Goal: Task Accomplishment & Management: Complete application form

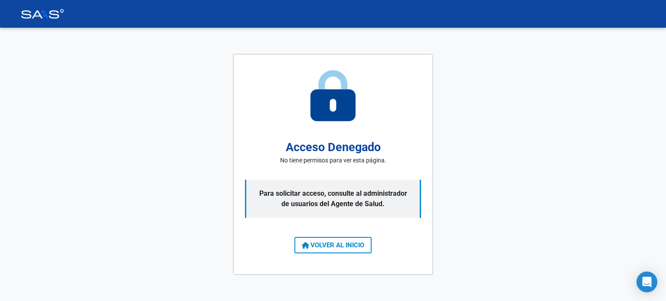
click at [335, 248] on span "VOLVER AL INICIO" at bounding box center [333, 246] width 62 height 8
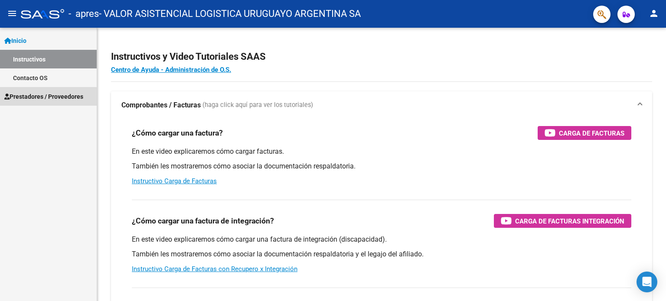
click at [26, 98] on span "Prestadores / Proveedores" at bounding box center [43, 97] width 79 height 10
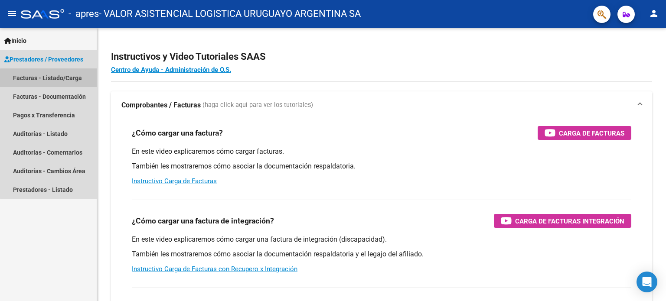
click at [56, 82] on link "Facturas - Listado/Carga" at bounding box center [48, 78] width 97 height 19
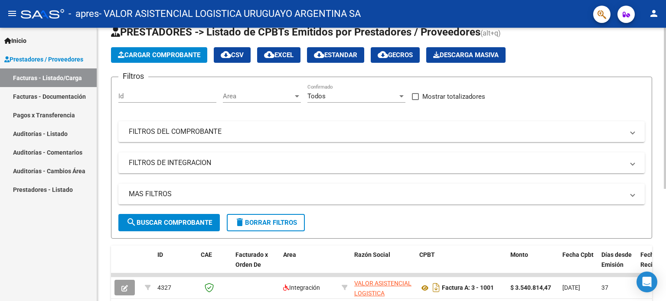
scroll to position [4, 0]
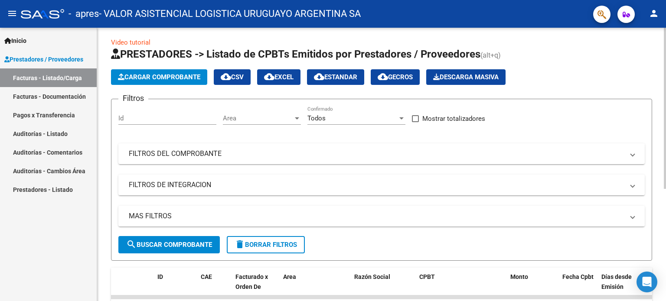
click at [666, 69] on div at bounding box center [665, 110] width 2 height 161
click at [175, 73] on span "Cargar Comprobante" at bounding box center [159, 77] width 82 height 8
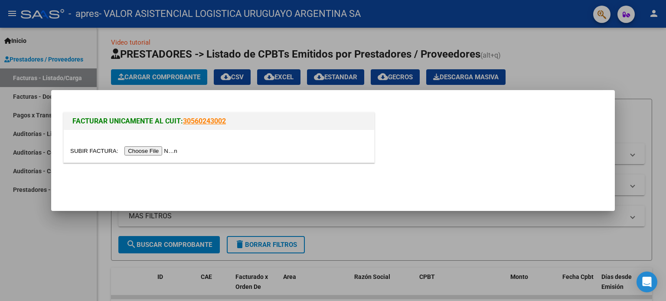
click at [156, 149] on input "file" at bounding box center [125, 151] width 110 height 9
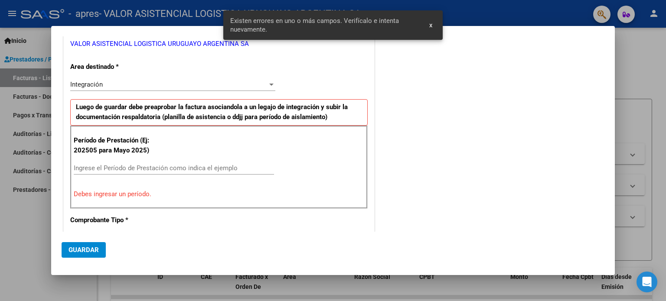
scroll to position [155, 0]
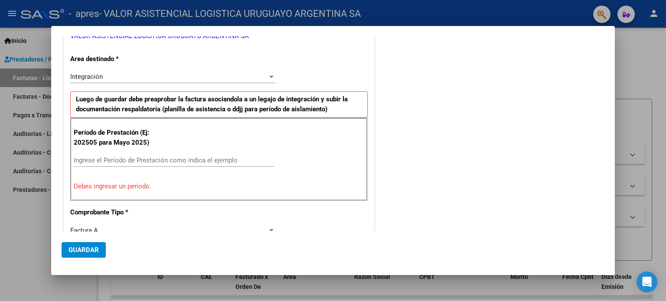
click at [118, 159] on input "Ingrese el Período de Prestación como indica el ejemplo" at bounding box center [174, 161] width 200 height 8
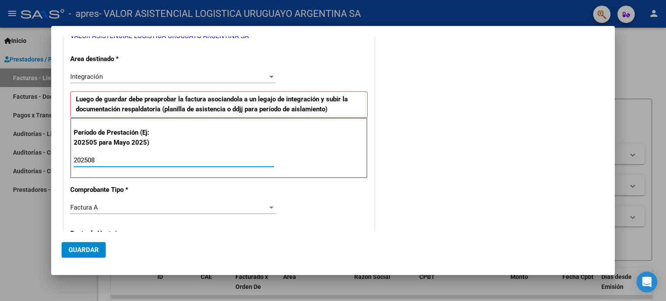
type input "202508"
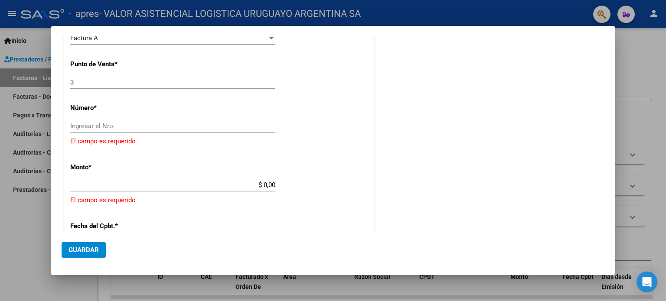
scroll to position [333, 0]
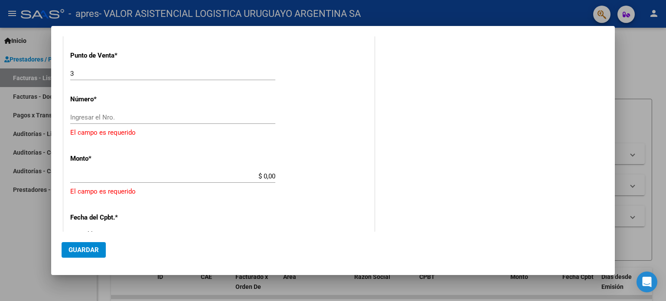
click at [131, 116] on input "Ingresar el Nro." at bounding box center [172, 118] width 205 height 8
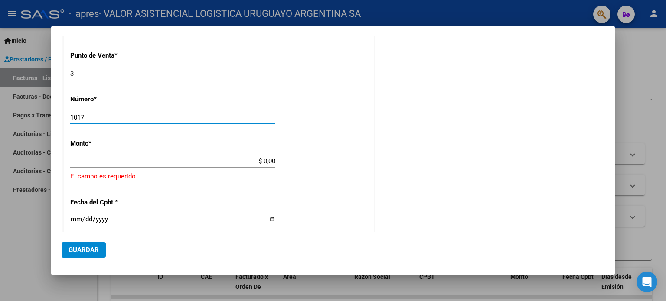
type input "1017"
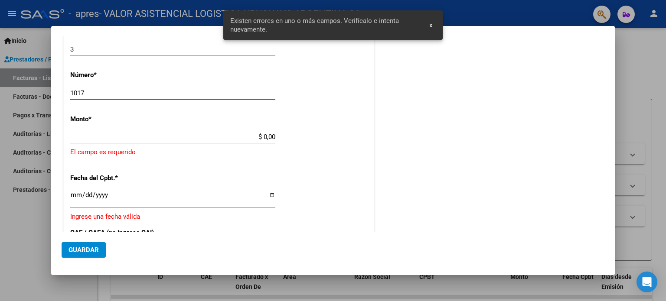
scroll to position [358, 0]
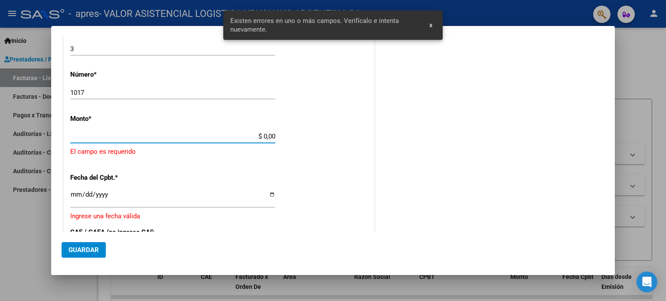
click at [259, 133] on input "$ 0,00" at bounding box center [172, 137] width 205 height 8
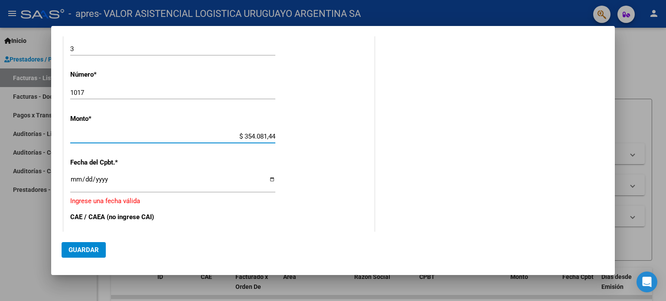
type input "$ 3.540.814,47"
click at [89, 177] on input "Ingresar la fecha" at bounding box center [172, 183] width 205 height 14
click at [66, 177] on div "CUIT * 30-71220773-2 Ingresar CUIT ANALISIS PRESTADOR VALOR ASISTENCIAL LOGISTI…" at bounding box center [219, 84] width 311 height 658
click at [72, 176] on input "Ingresar la fecha" at bounding box center [172, 183] width 205 height 14
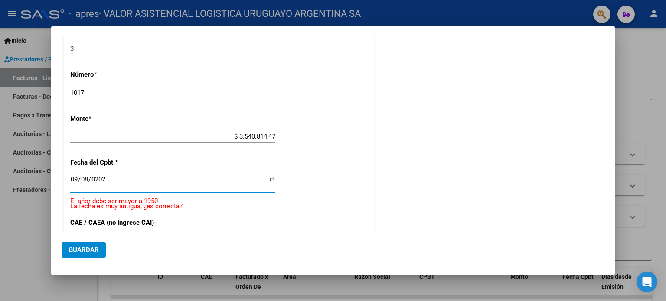
type input "[DATE]"
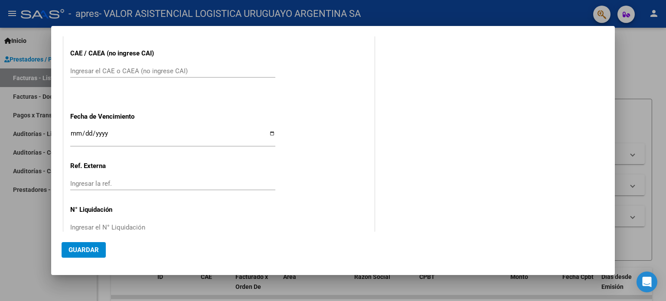
scroll to position [525, 0]
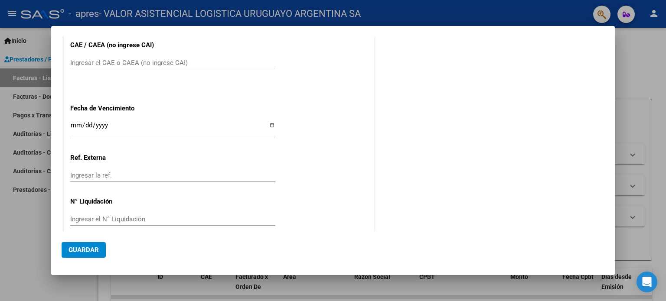
click at [115, 60] on input "Ingresar el CAE o CAEA (no ingrese CAI)" at bounding box center [172, 63] width 205 height 8
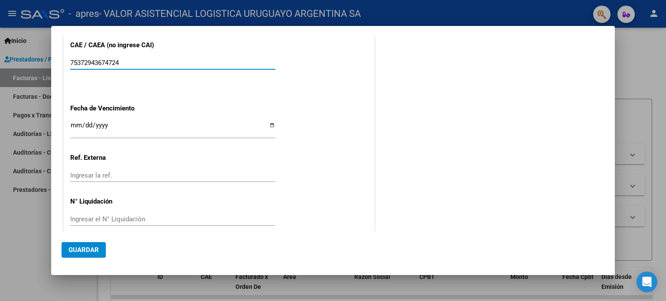
type input "75372943674724"
click at [124, 65] on div "75372943674724 Ingresar el CAE o CAEA (no ingrese CAI)" at bounding box center [172, 62] width 205 height 13
click at [74, 123] on input "Ingresar la fecha" at bounding box center [172, 129] width 205 height 14
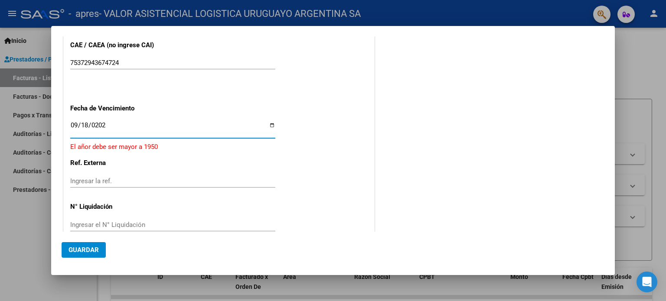
type input "[DATE]"
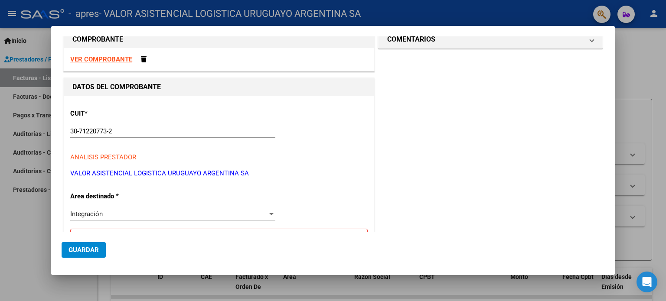
scroll to position [0, 0]
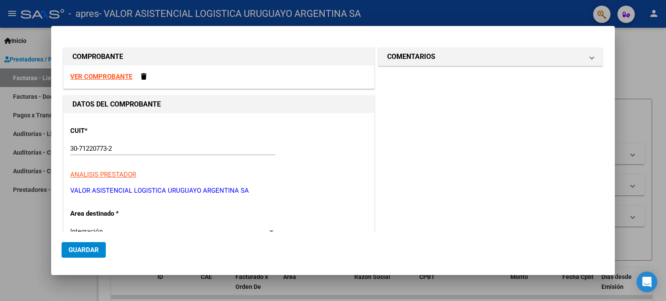
click at [88, 251] on span "Guardar" at bounding box center [84, 250] width 30 height 8
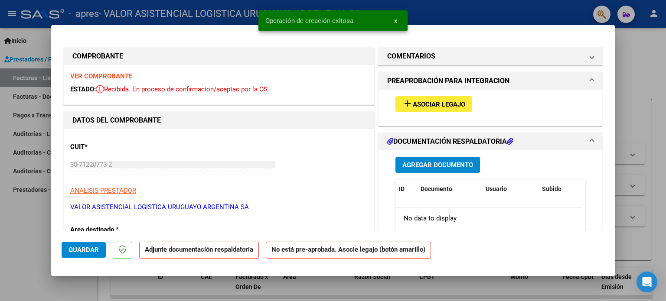
click at [439, 106] on span "Asociar Legajo" at bounding box center [439, 105] width 52 height 8
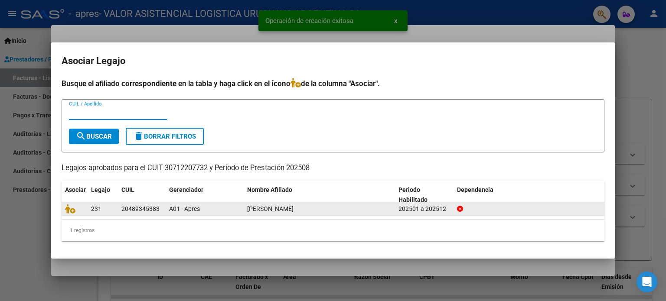
click at [146, 210] on div "20489345383" at bounding box center [140, 209] width 38 height 10
click at [229, 208] on div "A01 - Apres" at bounding box center [204, 209] width 71 height 10
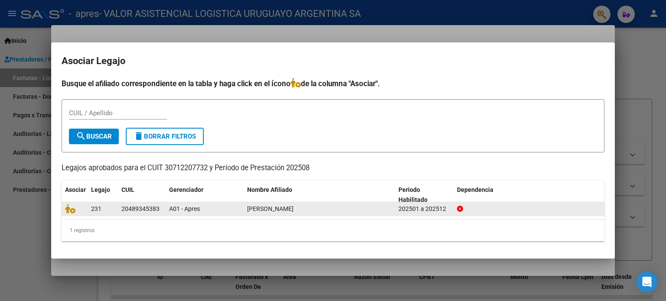
click at [228, 207] on div "A01 - Apres" at bounding box center [204, 209] width 71 height 10
click at [68, 207] on icon at bounding box center [70, 209] width 10 height 10
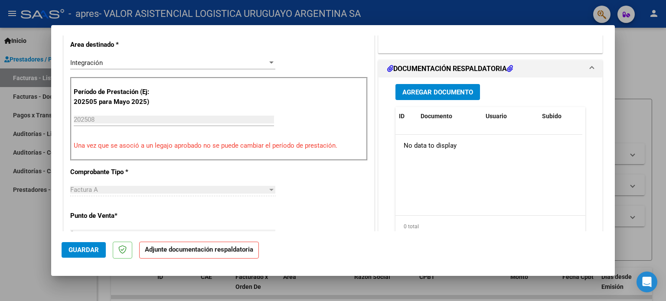
scroll to position [196, 0]
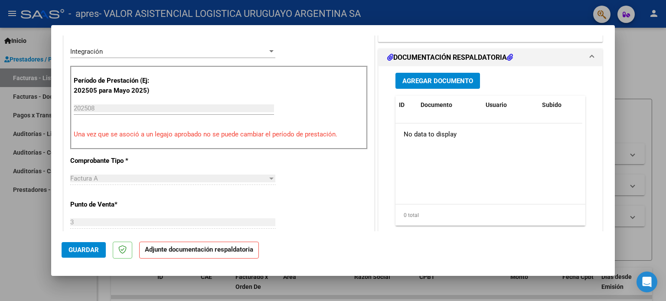
click at [435, 77] on span "Agregar Documento" at bounding box center [437, 81] width 71 height 8
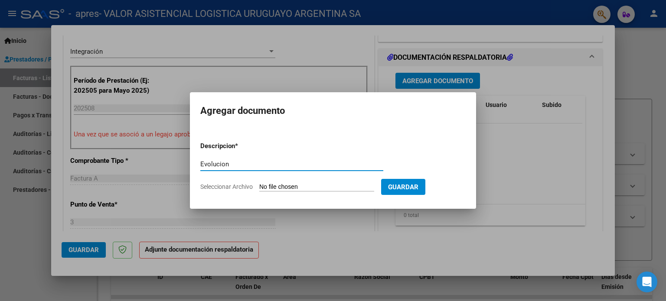
type input "Evolucion"
click at [309, 189] on input "Seleccionar Archivo" at bounding box center [316, 187] width 115 height 8
type input "C:\fakepath\Evolucion_Martinez Franco_Agosto 2025.pdf"
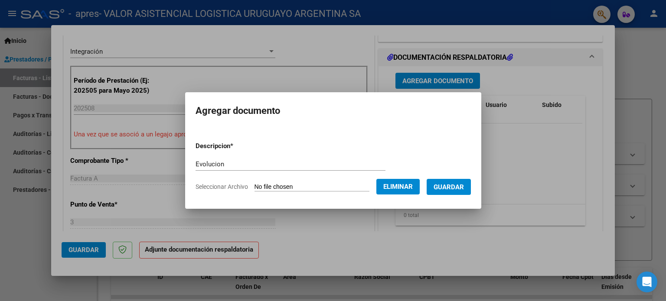
click at [451, 193] on button "Guardar" at bounding box center [449, 187] width 44 height 16
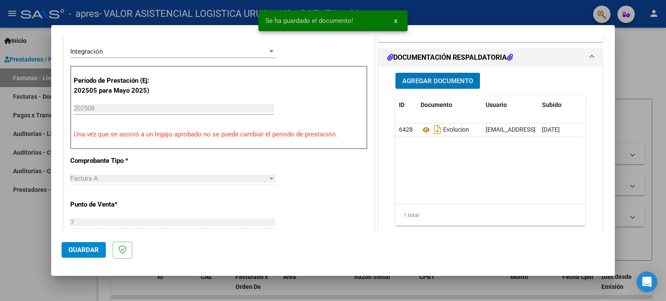
click at [449, 81] on span "Agregar Documento" at bounding box center [437, 81] width 71 height 8
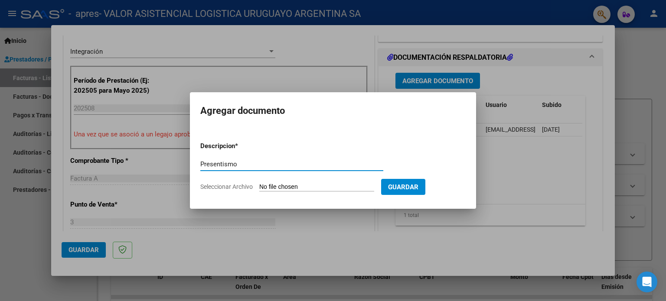
type input "Presentismo"
click at [314, 189] on input "Seleccionar Archivo" at bounding box center [316, 187] width 115 height 8
type input "C:\fakepath\[PERSON_NAME] PRESENTISMO RESPONSABLES - [DATE].pdf"
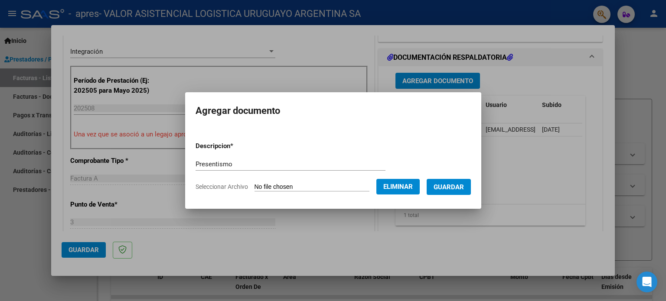
click at [458, 185] on span "Guardar" at bounding box center [449, 187] width 30 height 8
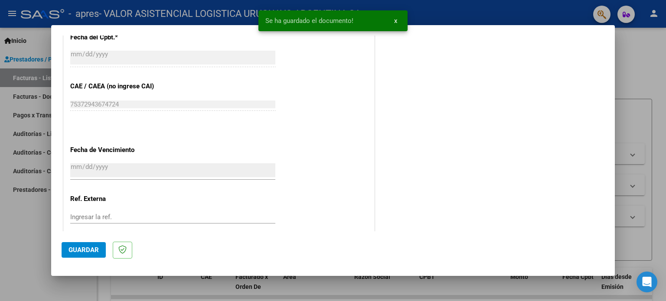
scroll to position [547, 0]
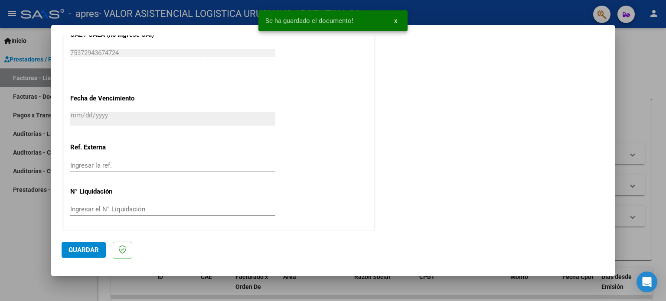
click at [74, 252] on span "Guardar" at bounding box center [84, 250] width 30 height 8
type input "$ 0,00"
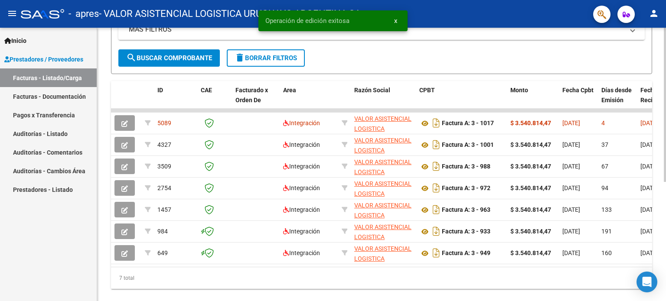
scroll to position [212, 0]
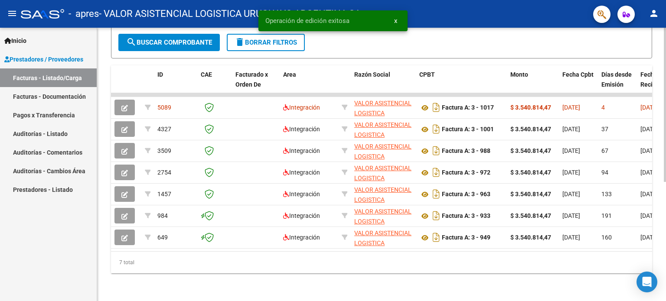
click at [652, 229] on div "Video tutorial PRESTADORES -> Listado de CPBTs Emitidos por Prestadores / Prove…" at bounding box center [382, 61] width 571 height 480
